Goal: Obtain resource: Download file/media

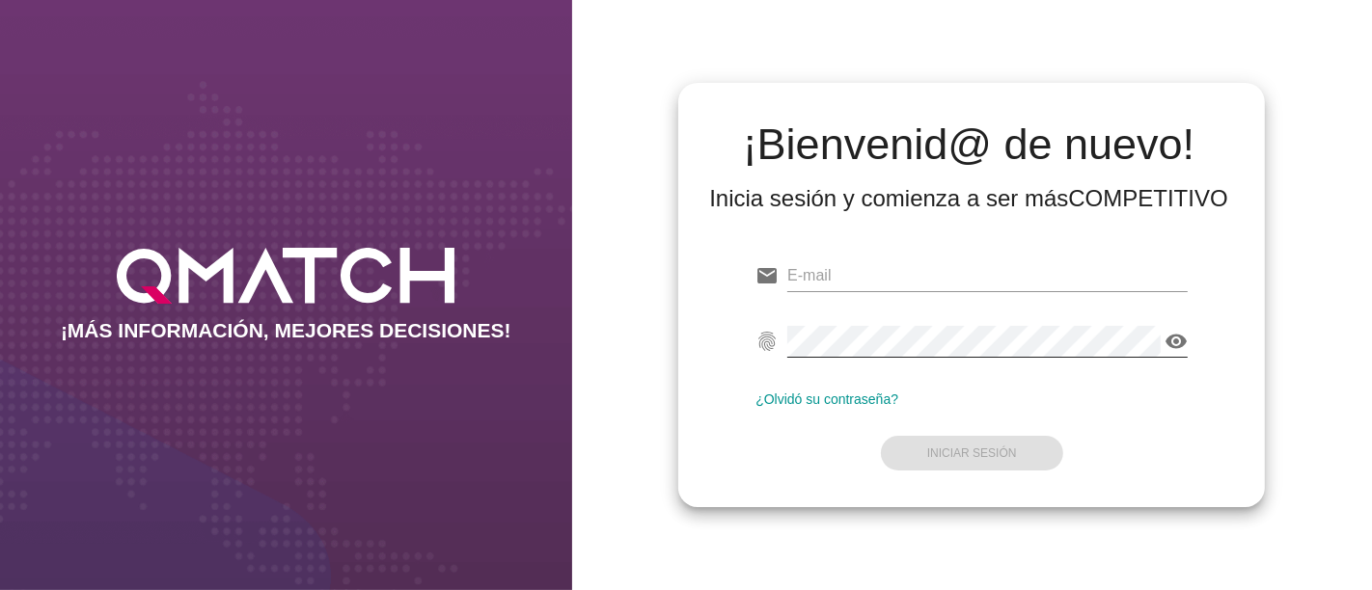
type input "[PERSON_NAME][EMAIL_ADDRESS][PERSON_NAME][DOMAIN_NAME]"
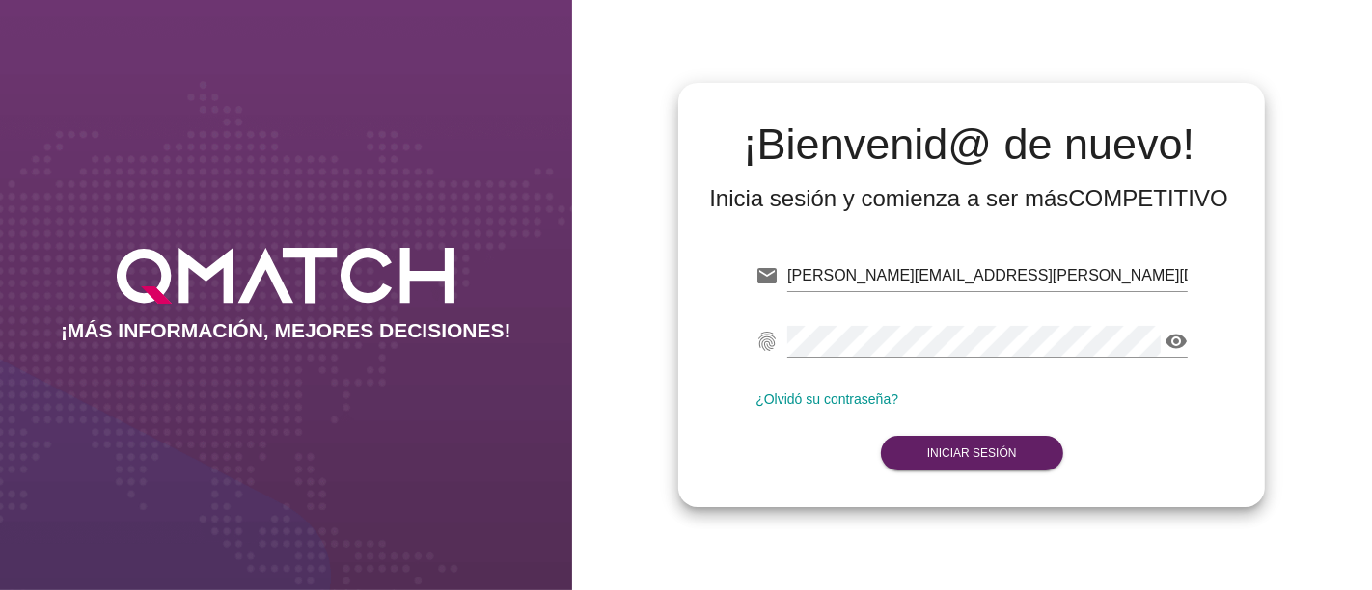
click at [750, 450] on div "email [PERSON_NAME][EMAIL_ADDRESS][PERSON_NAME][DOMAIN_NAME] fingerprint visibi…" at bounding box center [972, 361] width 556 height 262
click at [910, 458] on button "Iniciar Sesión" at bounding box center [972, 453] width 182 height 35
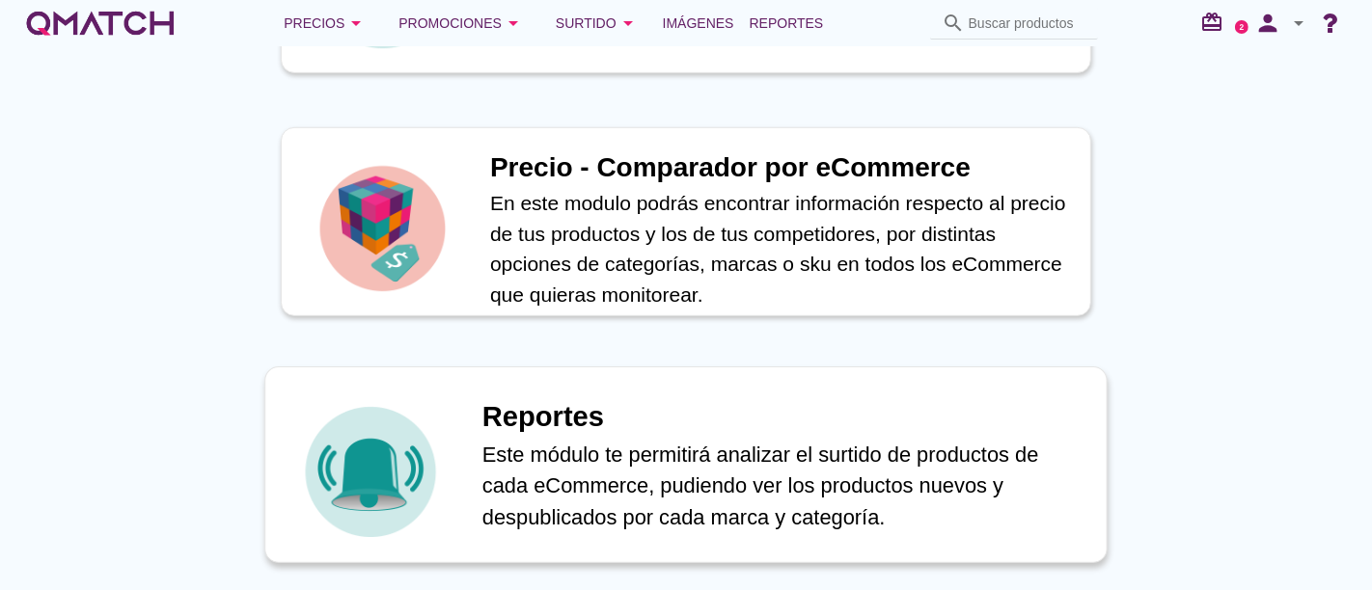
scroll to position [965, 0]
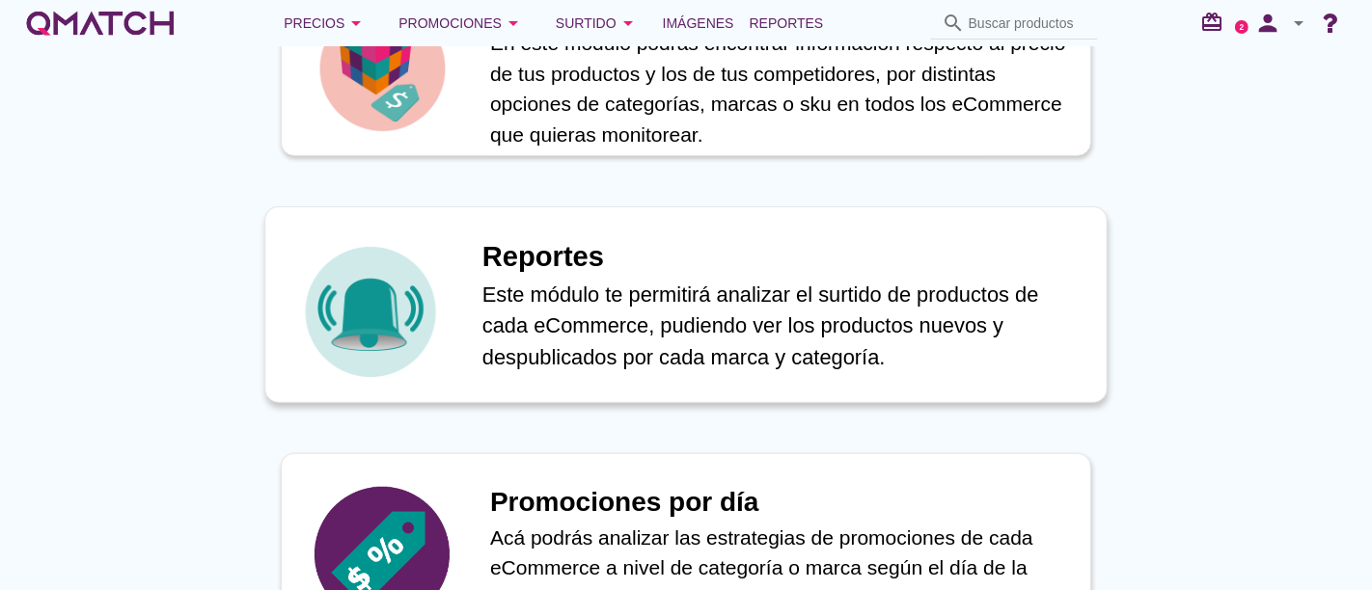
click at [559, 315] on p "Este módulo te permitirá analizar el surtido de productos de cada eCommerce, pu…" at bounding box center [784, 326] width 604 height 95
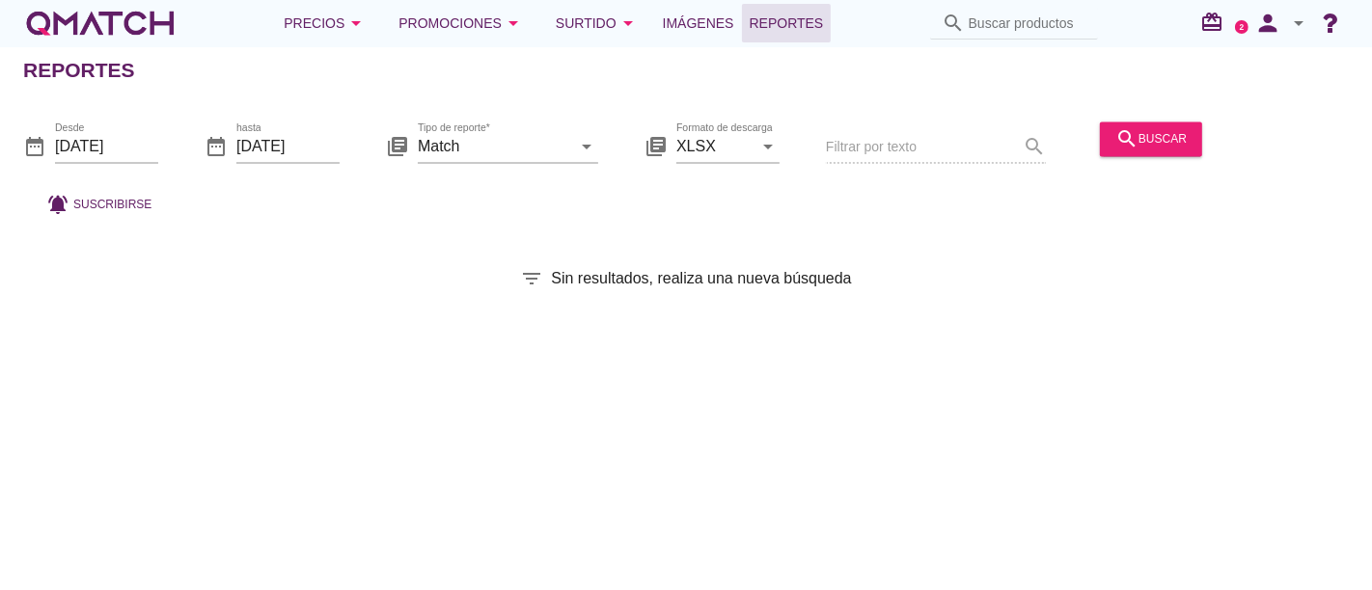
click at [531, 166] on div "Tipo de reporte* Match arrow_drop_down" at bounding box center [508, 156] width 180 height 50
click at [539, 156] on input "Match" at bounding box center [494, 146] width 153 height 31
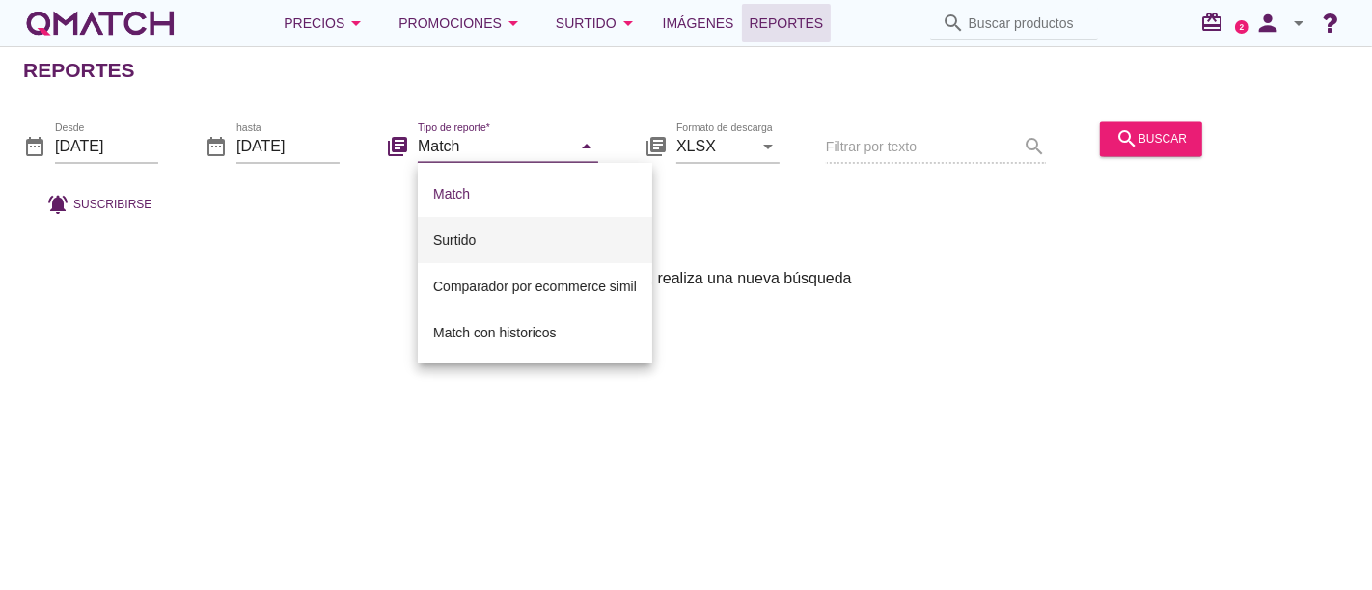
click at [471, 243] on div "Surtido" at bounding box center [535, 240] width 204 height 23
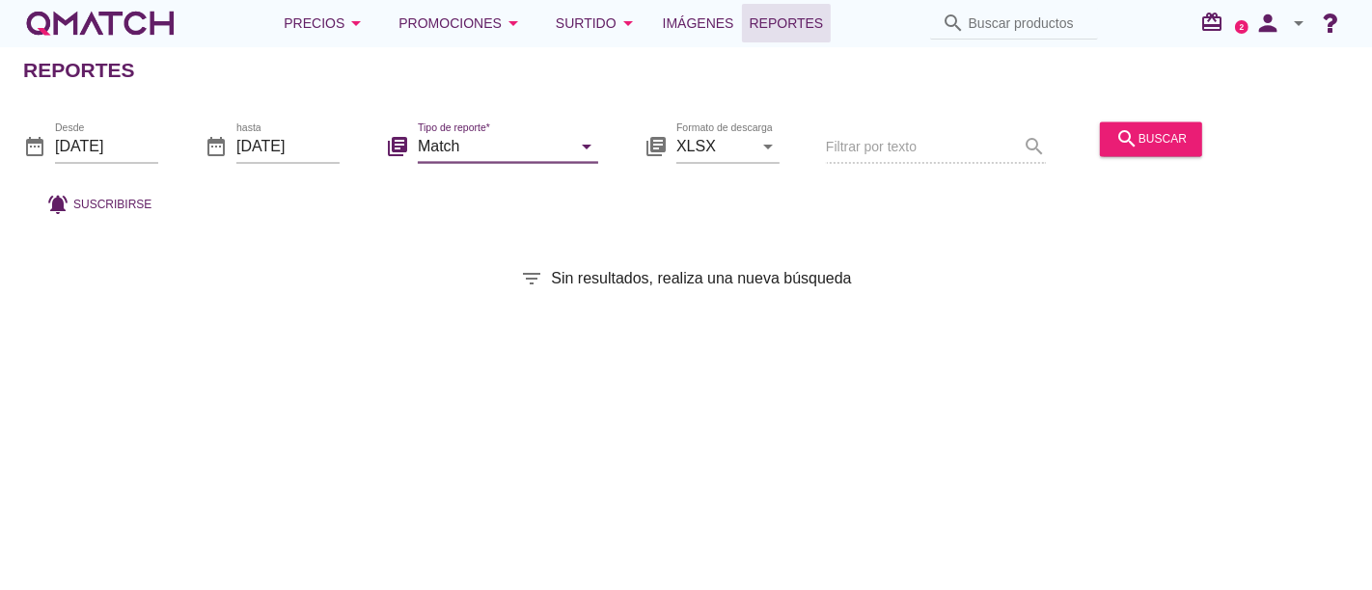
type input "Surtido"
click at [115, 136] on input "[DATE]" at bounding box center [106, 146] width 103 height 31
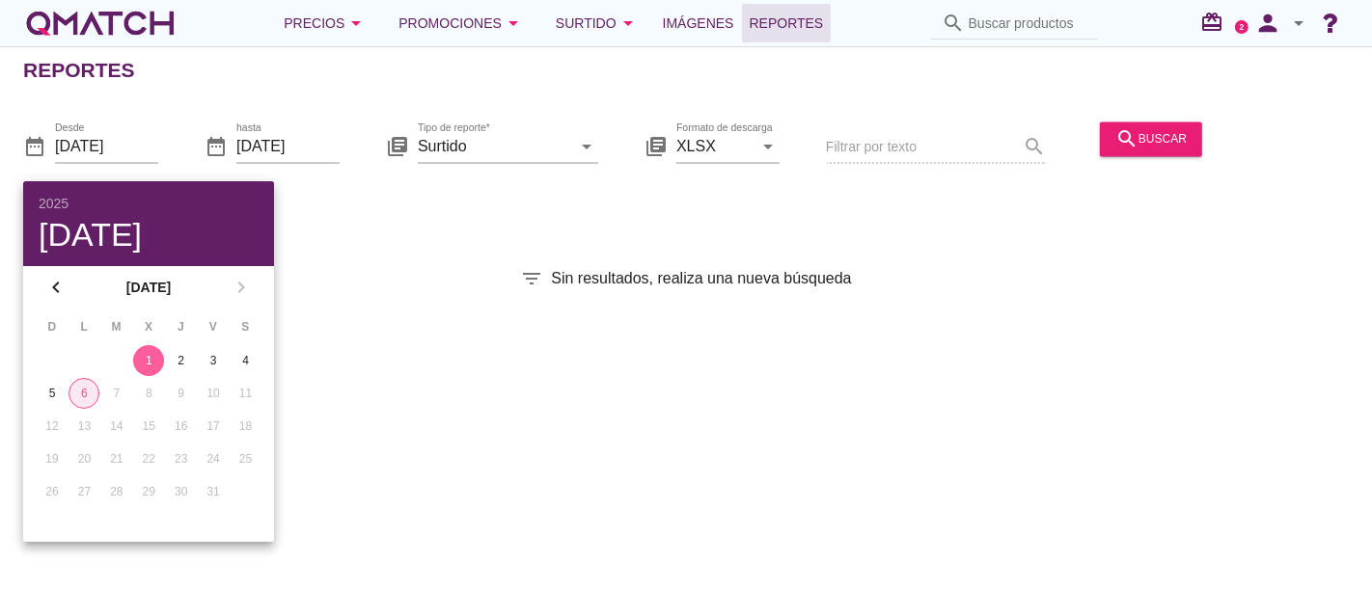
click at [85, 403] on button "6" at bounding box center [83, 393] width 31 height 31
type input "[DATE]"
click at [1128, 147] on icon "search" at bounding box center [1126, 138] width 23 height 23
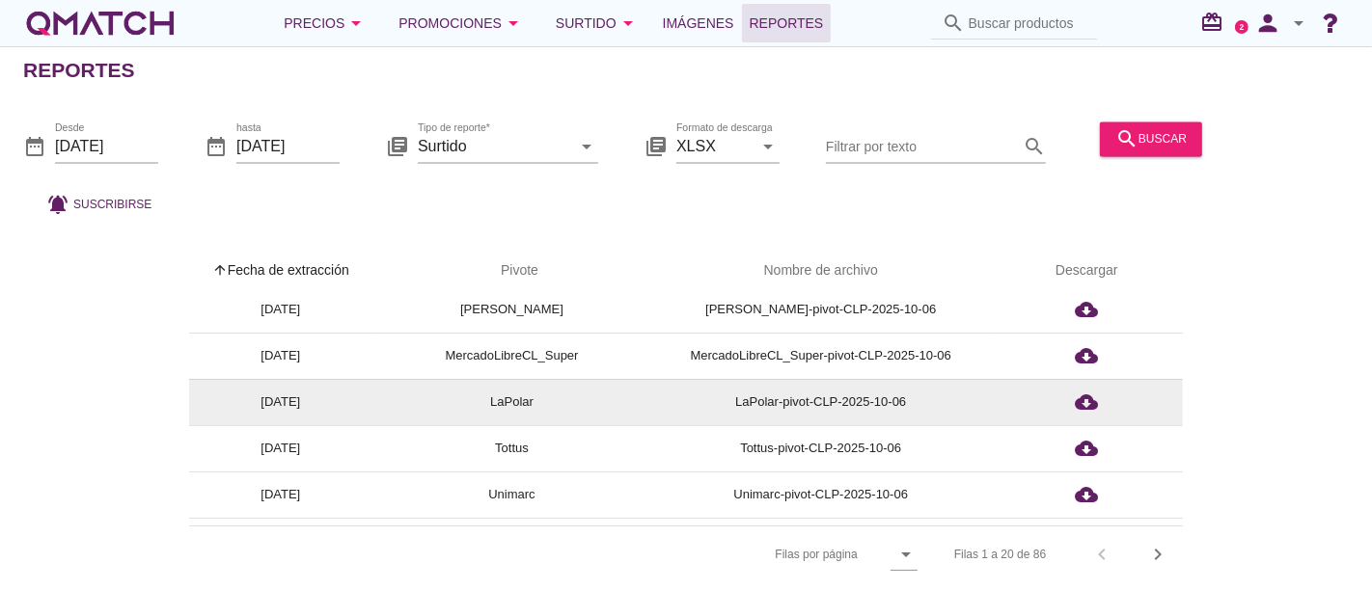
scroll to position [535, 0]
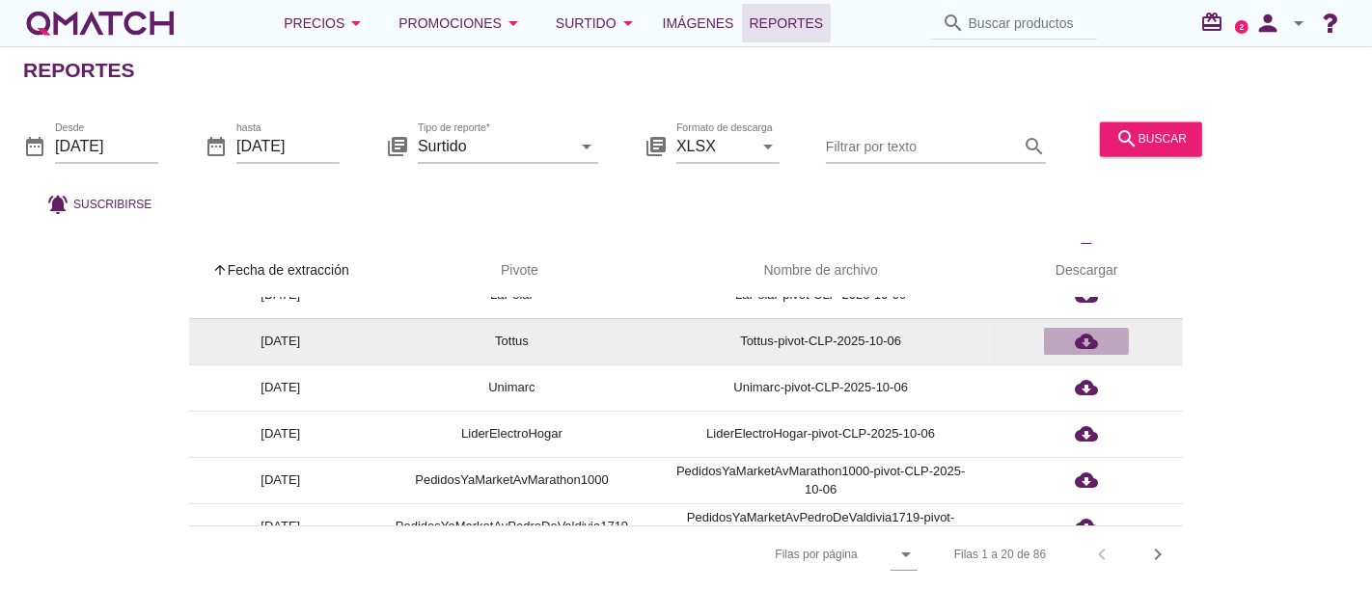
click at [1091, 338] on icon "cloud_download" at bounding box center [1086, 341] width 23 height 23
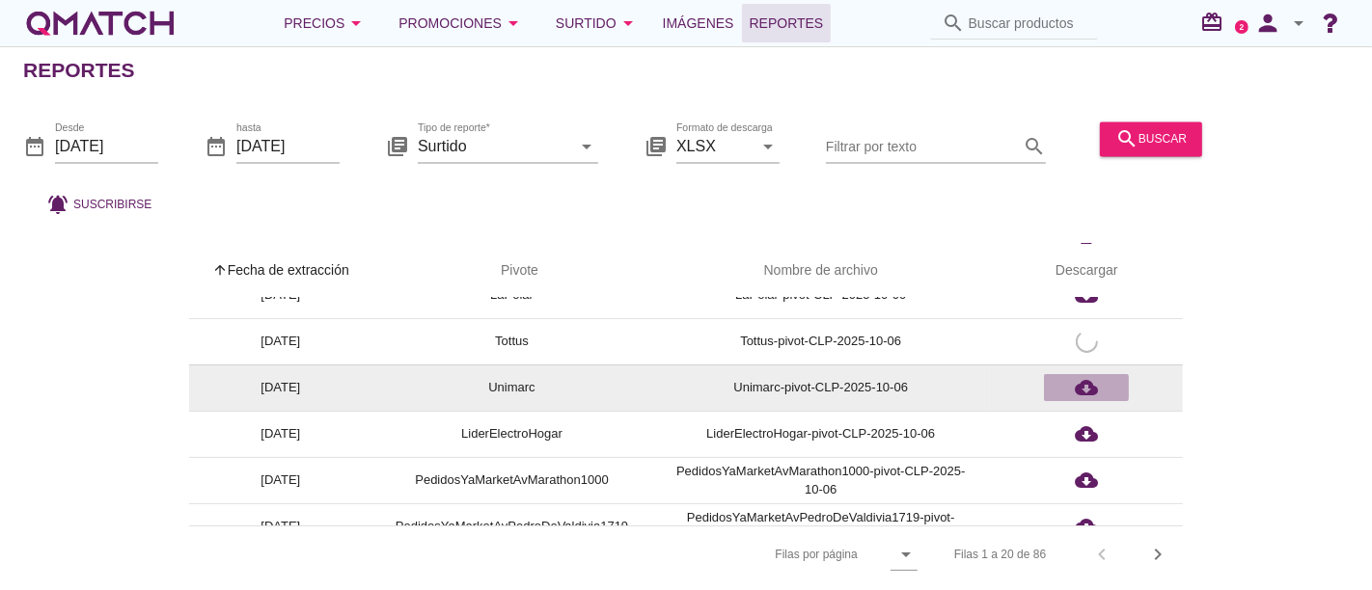
click at [1090, 393] on icon "cloud_download" at bounding box center [1086, 387] width 23 height 23
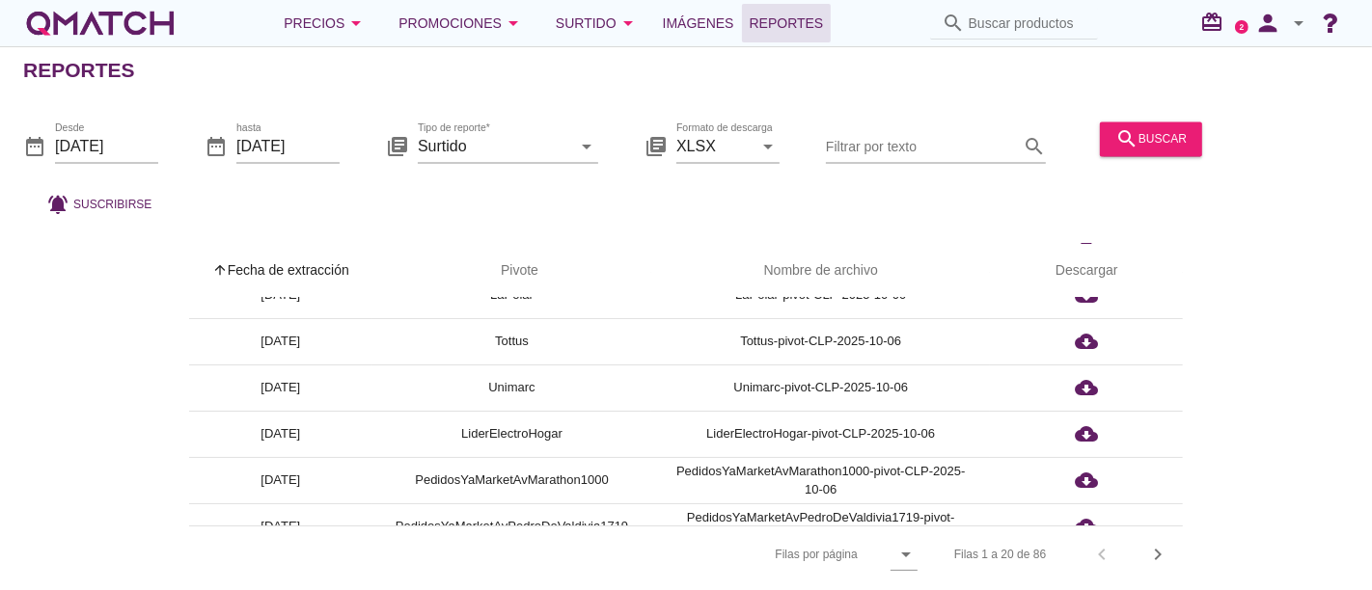
click at [1233, 194] on div "date_range Desde [DATE] date_range hasta [DATE] library_books Tipo de reporte* …" at bounding box center [686, 163] width 1372 height 127
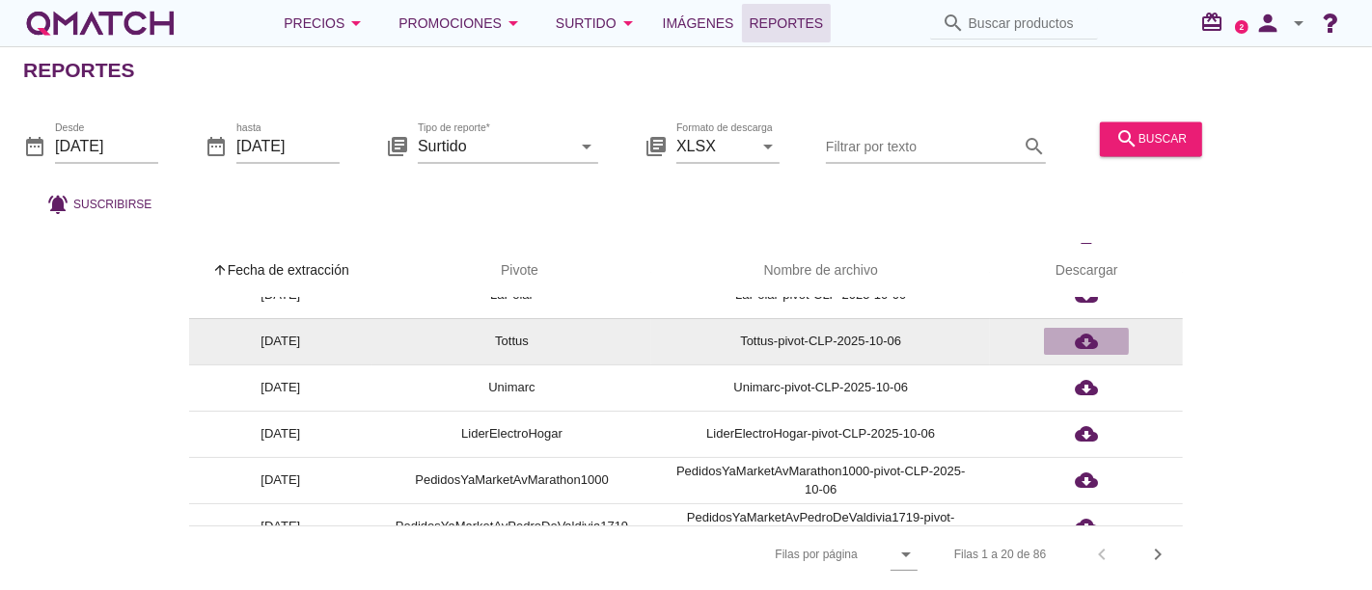
click at [1096, 341] on icon "cloud_download" at bounding box center [1086, 341] width 23 height 23
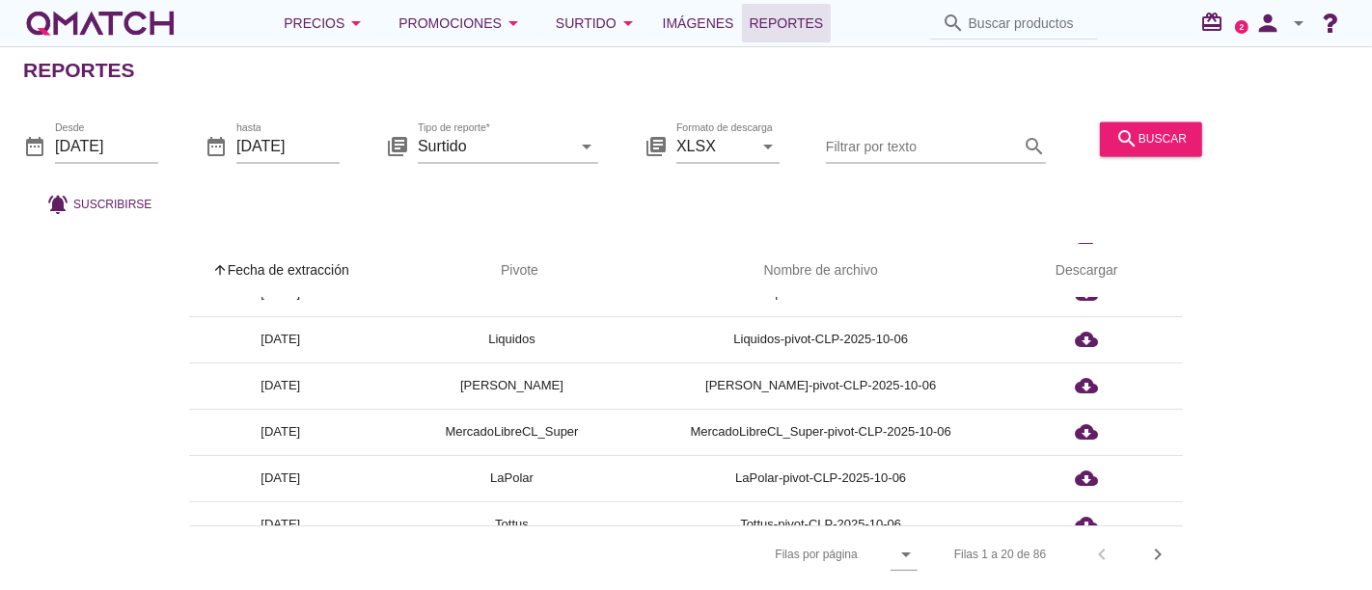
scroll to position [321, 0]
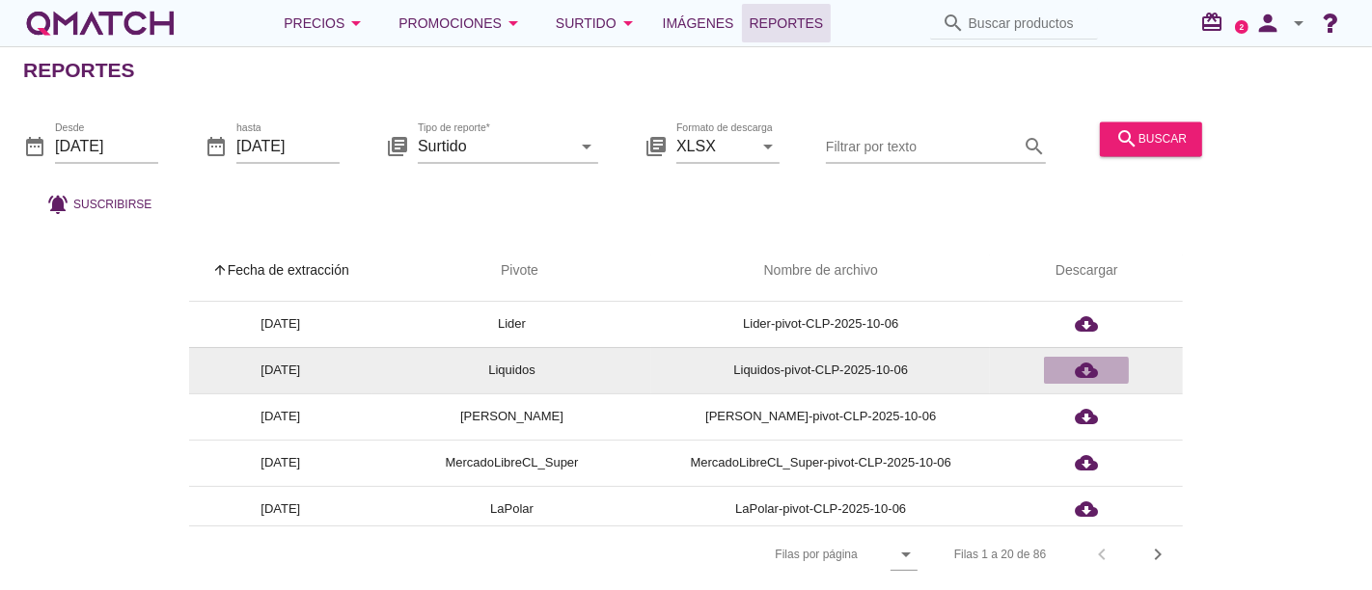
click at [1100, 368] on div "cloud_download" at bounding box center [1085, 370] width 69 height 23
